Goal: Navigation & Orientation: Find specific page/section

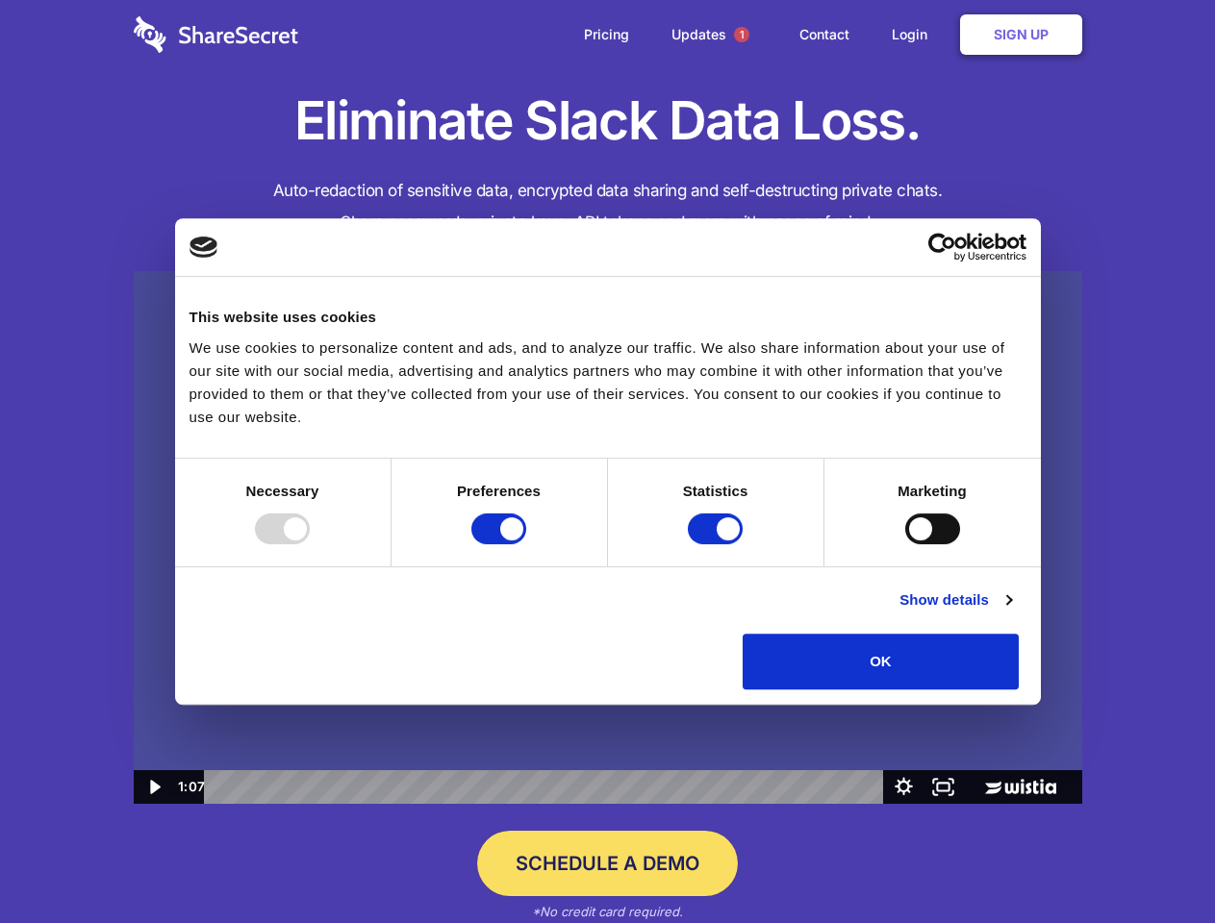
click at [607, 462] on img at bounding box center [608, 538] width 948 height 534
click at [310, 544] on div at bounding box center [282, 529] width 55 height 31
click at [526, 544] on input "Preferences" at bounding box center [498, 529] width 55 height 31
checkbox input "false"
click at [717, 544] on input "Statistics" at bounding box center [715, 529] width 55 height 31
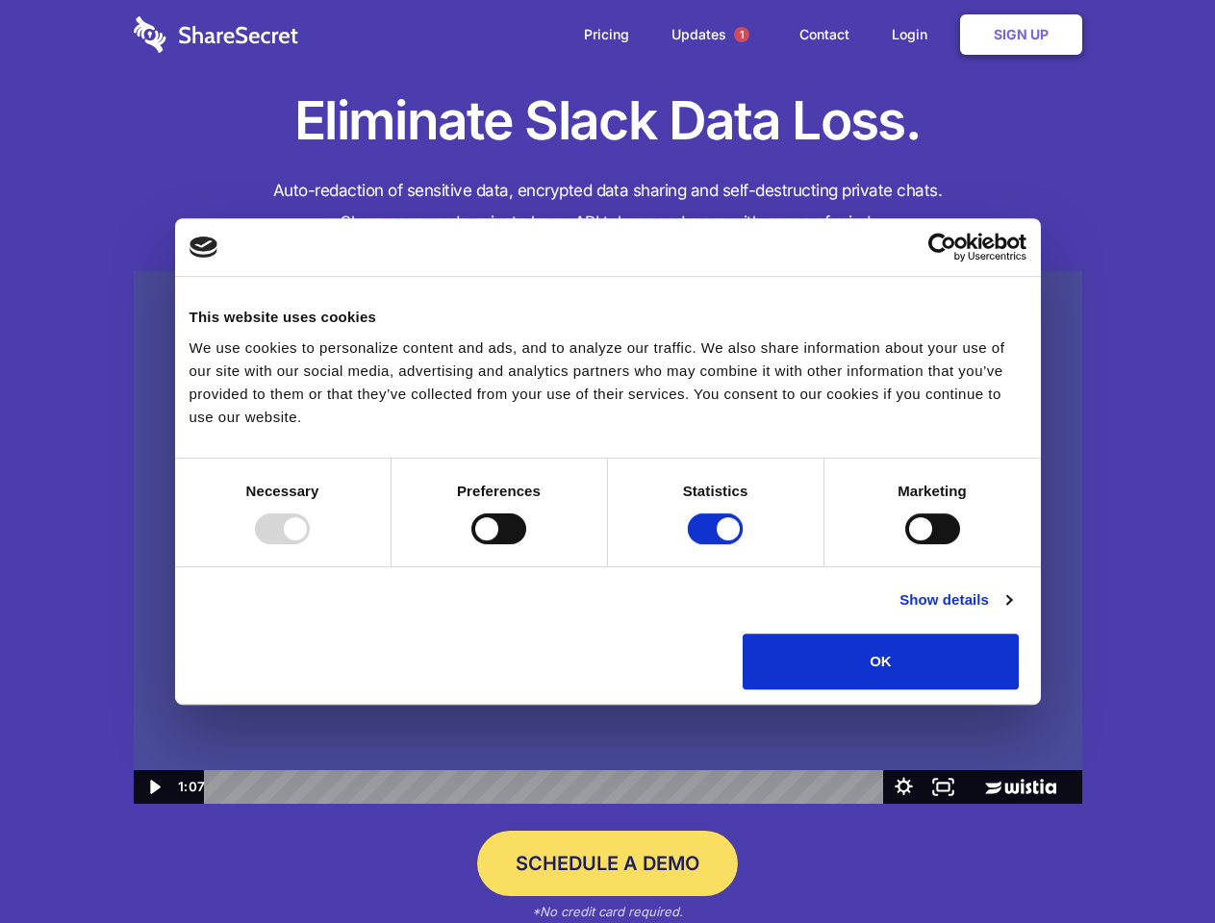
checkbox input "false"
click at [905, 544] on input "Marketing" at bounding box center [932, 529] width 55 height 31
checkbox input "true"
click at [1011, 612] on link "Show details" at bounding box center [955, 600] width 112 height 23
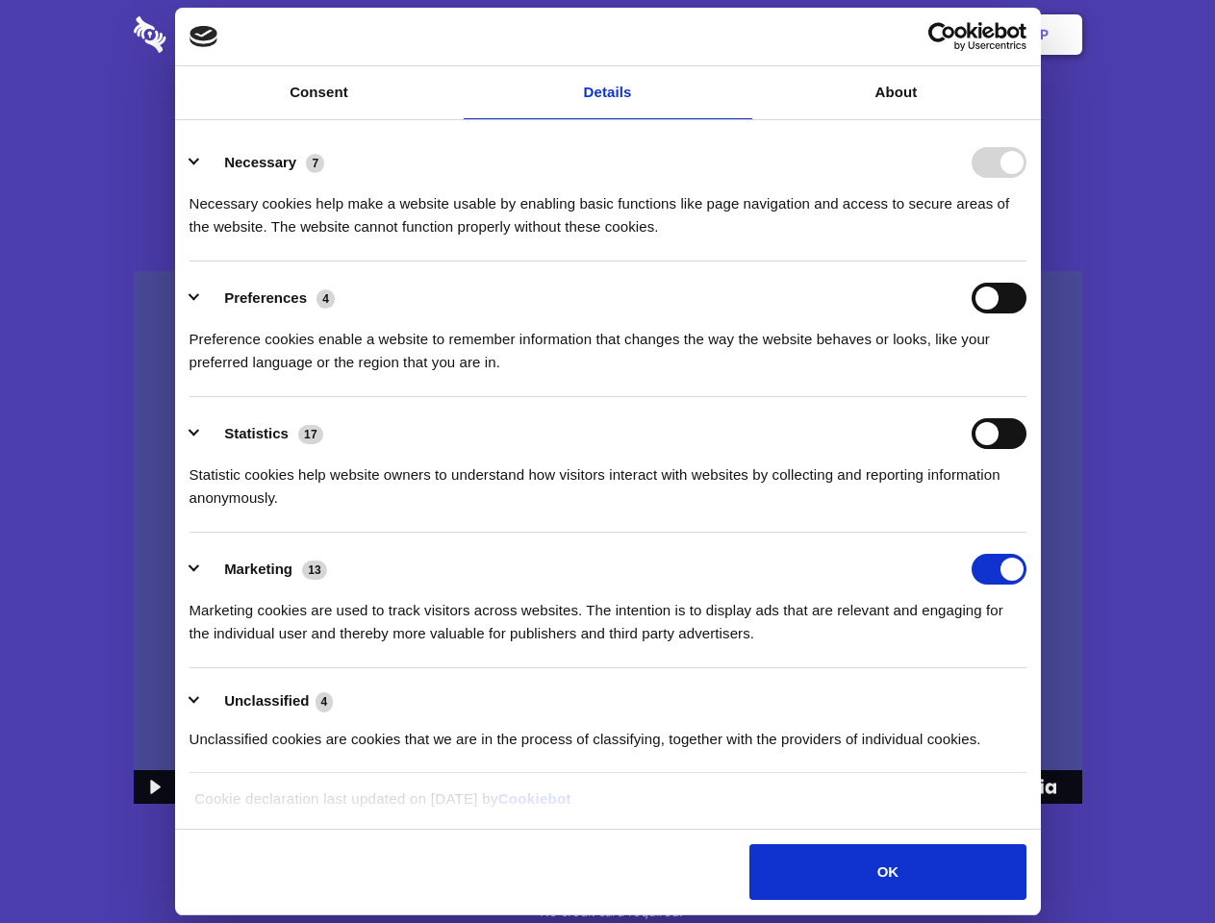
click at [1026, 262] on li "Necessary 7 Necessary cookies help make a website usable by enabling basic func…" at bounding box center [607, 194] width 837 height 136
click at [741, 35] on span "1" at bounding box center [741, 34] width 15 height 15
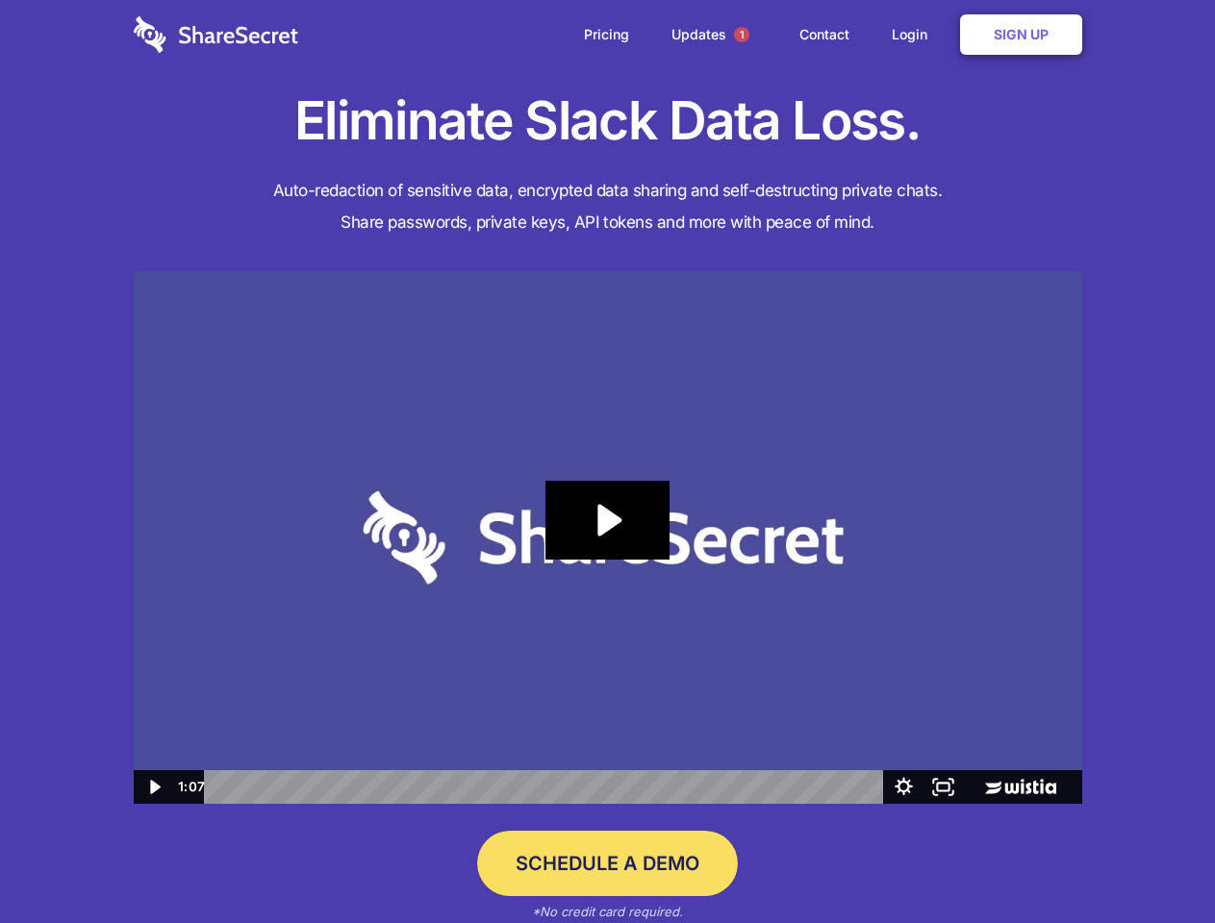
click at [608, 538] on icon "Play Video: Sharesecret Slack Extension" at bounding box center [606, 520] width 123 height 79
